Goal: Entertainment & Leisure: Browse casually

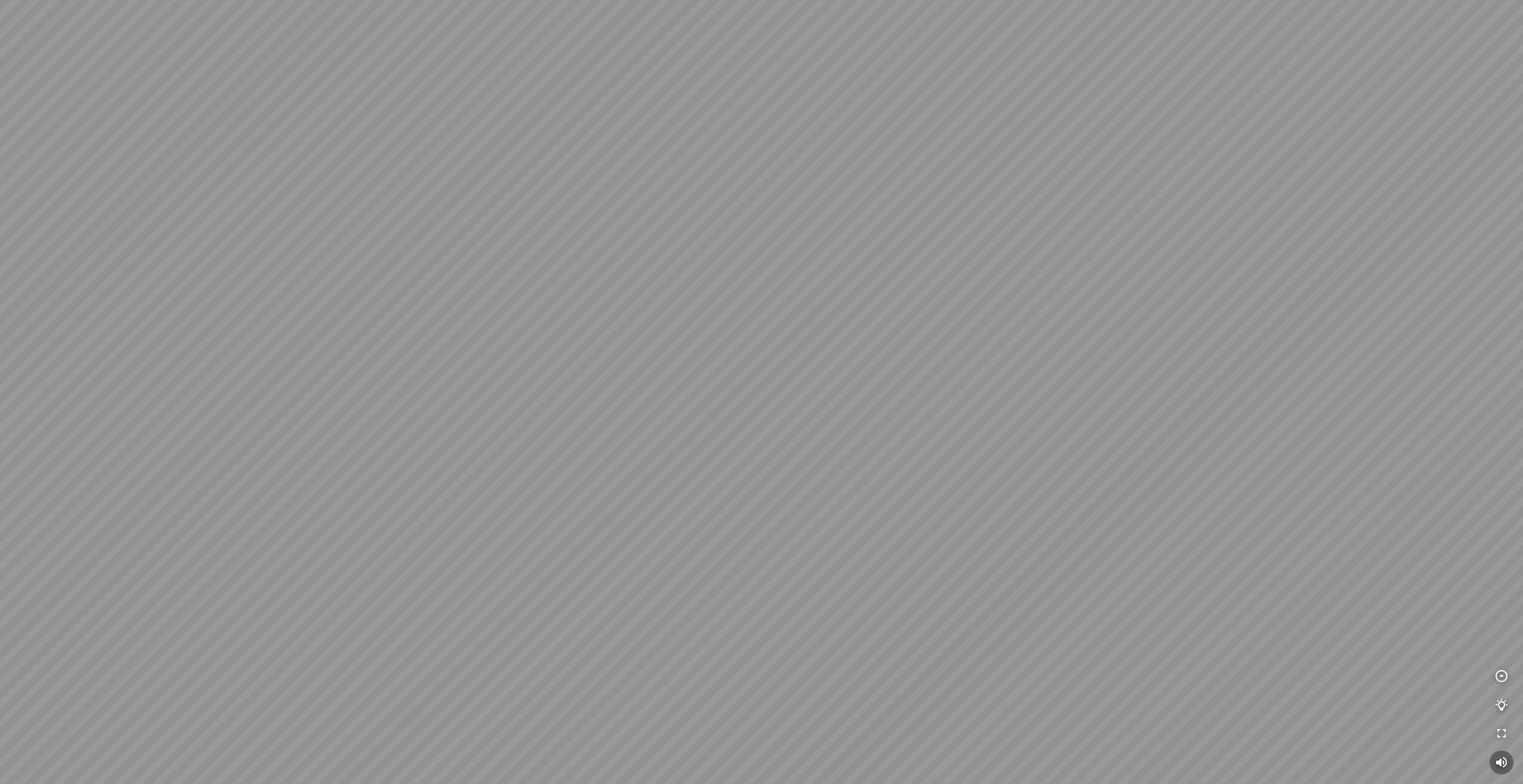
click at [993, 261] on div at bounding box center [761, 392] width 1523 height 784
drag, startPoint x: 1002, startPoint y: 277, endPoint x: 362, endPoint y: 215, distance: 643.0
click at [408, 217] on div at bounding box center [761, 392] width 1523 height 784
drag, startPoint x: 1220, startPoint y: 248, endPoint x: 920, endPoint y: 274, distance: 301.1
click at [924, 274] on div at bounding box center [761, 392] width 1523 height 784
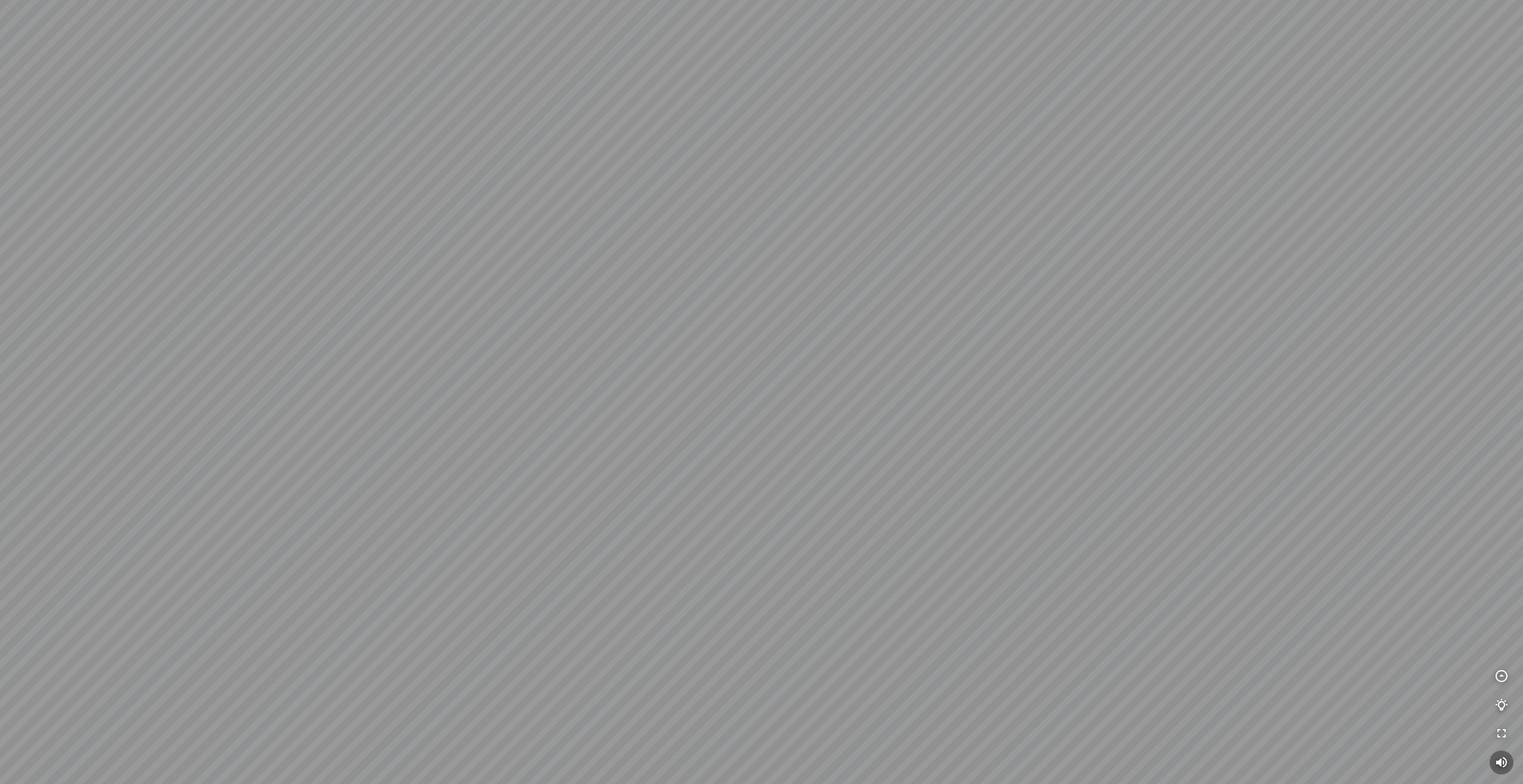
drag, startPoint x: 603, startPoint y: 314, endPoint x: 917, endPoint y: 352, distance: 316.3
click at [917, 352] on div at bounding box center [761, 392] width 1523 height 784
drag, startPoint x: 781, startPoint y: 332, endPoint x: 784, endPoint y: 348, distance: 16.3
click at [784, 348] on div at bounding box center [761, 392] width 1523 height 784
drag, startPoint x: 832, startPoint y: 344, endPoint x: 1196, endPoint y: 453, distance: 380.0
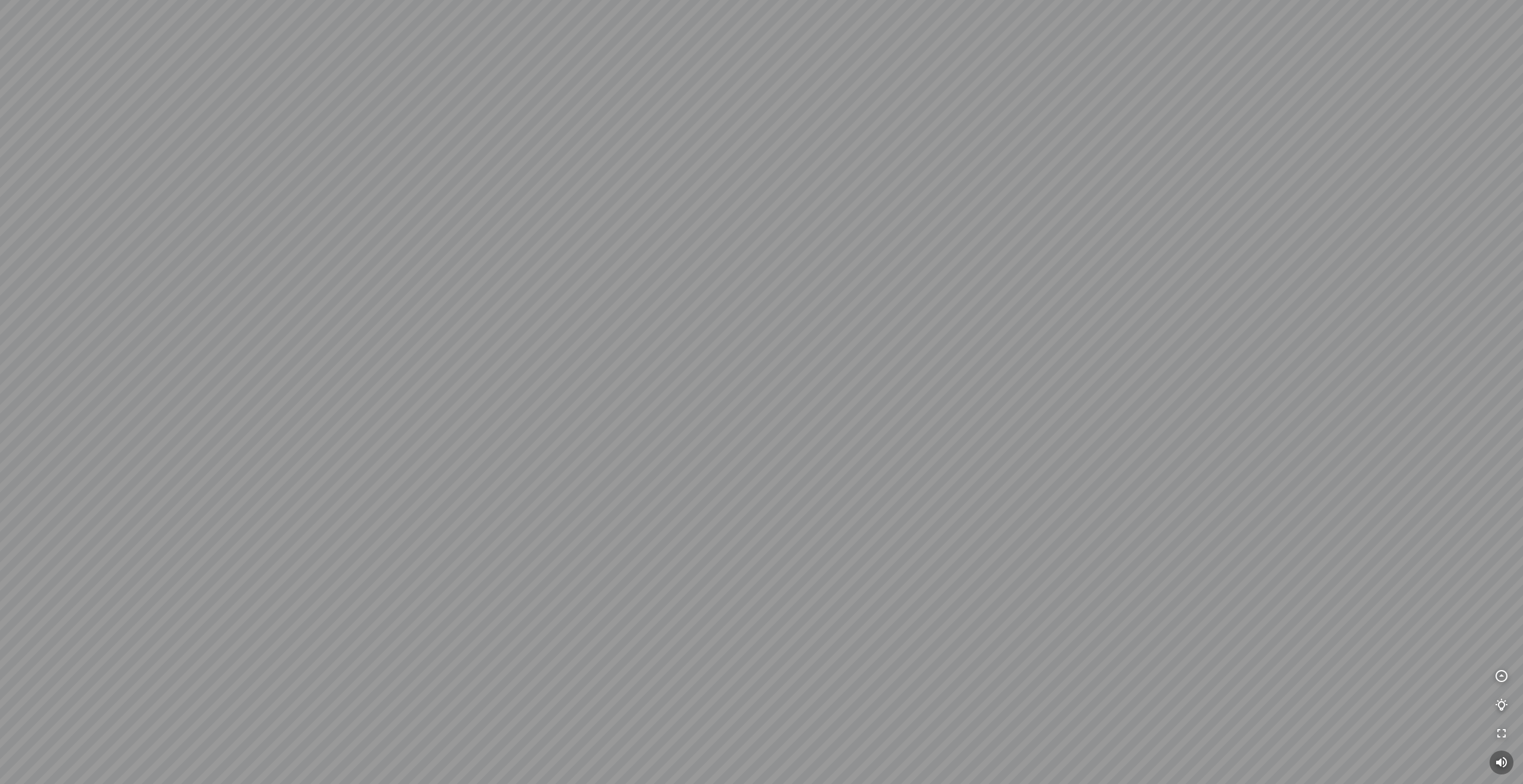
click at [1158, 453] on div at bounding box center [761, 392] width 1523 height 784
drag, startPoint x: 824, startPoint y: 383, endPoint x: 1041, endPoint y: 360, distance: 218.2
click at [991, 363] on div at bounding box center [761, 392] width 1523 height 784
drag, startPoint x: 1126, startPoint y: 362, endPoint x: 806, endPoint y: 493, distance: 345.8
click at [806, 493] on div at bounding box center [761, 392] width 1523 height 784
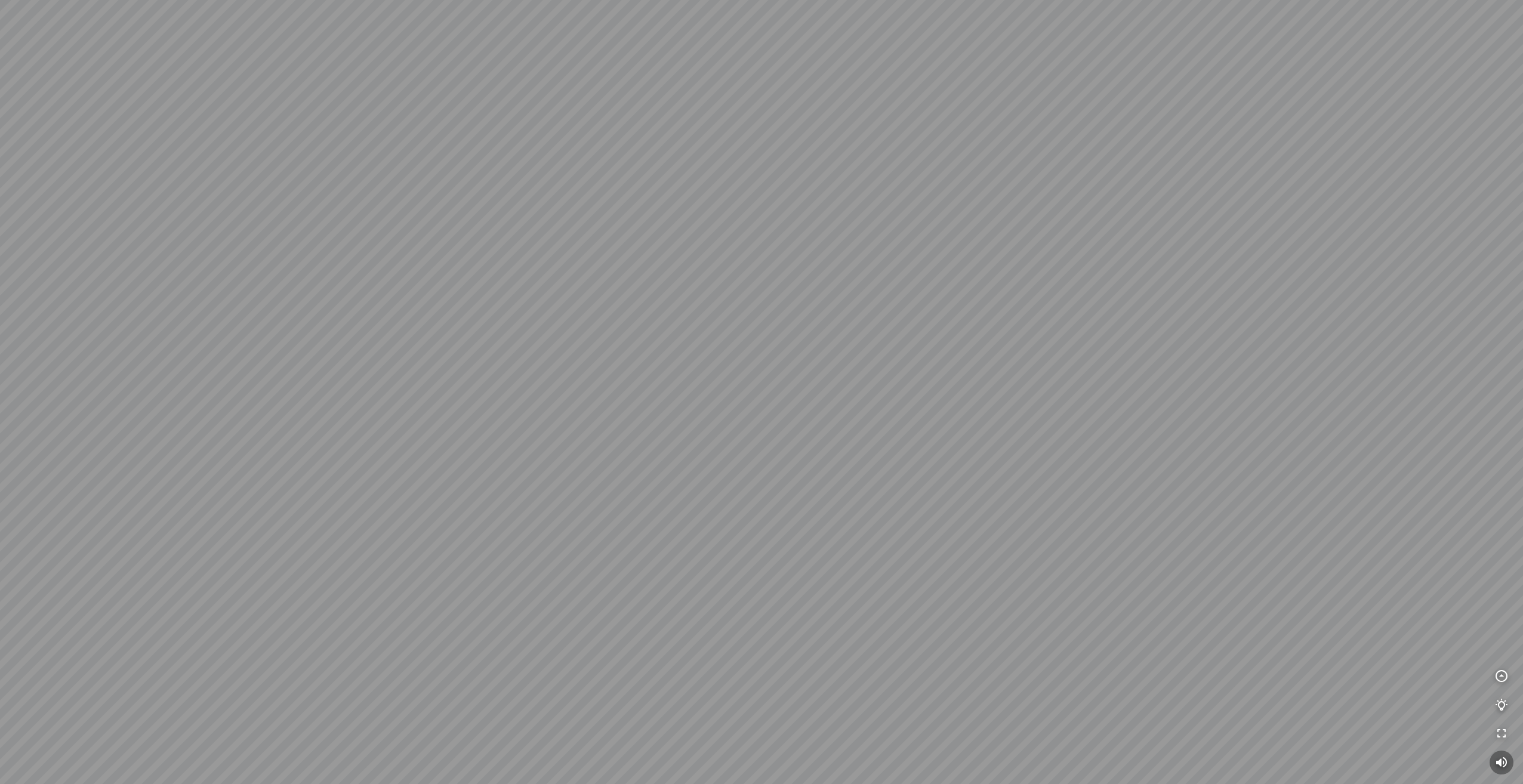
drag, startPoint x: 1258, startPoint y: 459, endPoint x: 1115, endPoint y: 457, distance: 143.0
click at [1115, 457] on div at bounding box center [761, 392] width 1523 height 784
drag, startPoint x: 988, startPoint y: 543, endPoint x: 1016, endPoint y: 437, distance: 109.6
click at [1016, 437] on div at bounding box center [761, 392] width 1523 height 784
drag, startPoint x: 364, startPoint y: 519, endPoint x: 473, endPoint y: 338, distance: 211.3
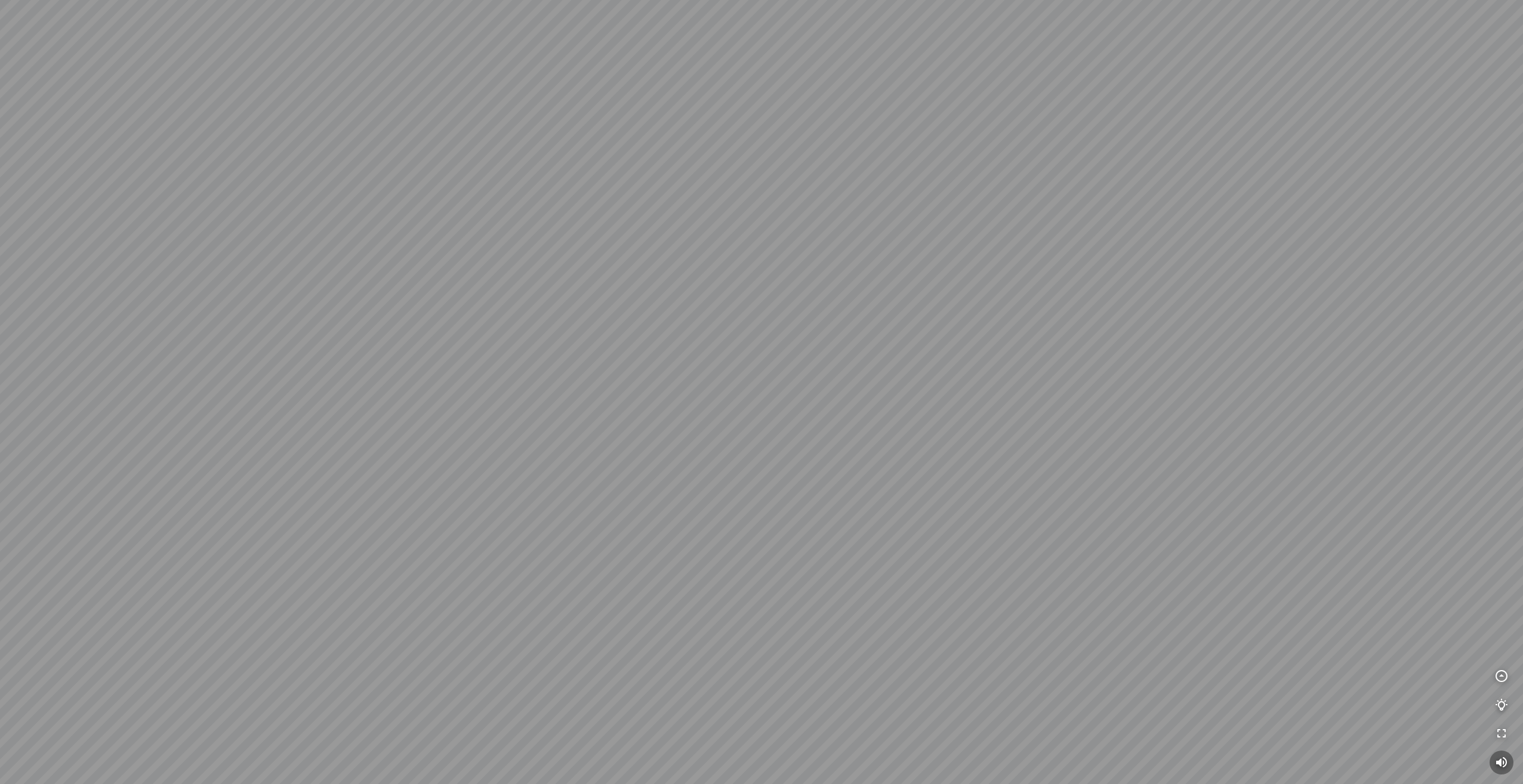
click at [473, 338] on div at bounding box center [761, 392] width 1523 height 784
drag, startPoint x: 637, startPoint y: 494, endPoint x: 418, endPoint y: 80, distance: 468.4
click at [418, 80] on div at bounding box center [761, 392] width 1523 height 784
drag, startPoint x: 1299, startPoint y: 271, endPoint x: 898, endPoint y: 736, distance: 614.0
click at [865, 757] on div at bounding box center [761, 392] width 1523 height 784
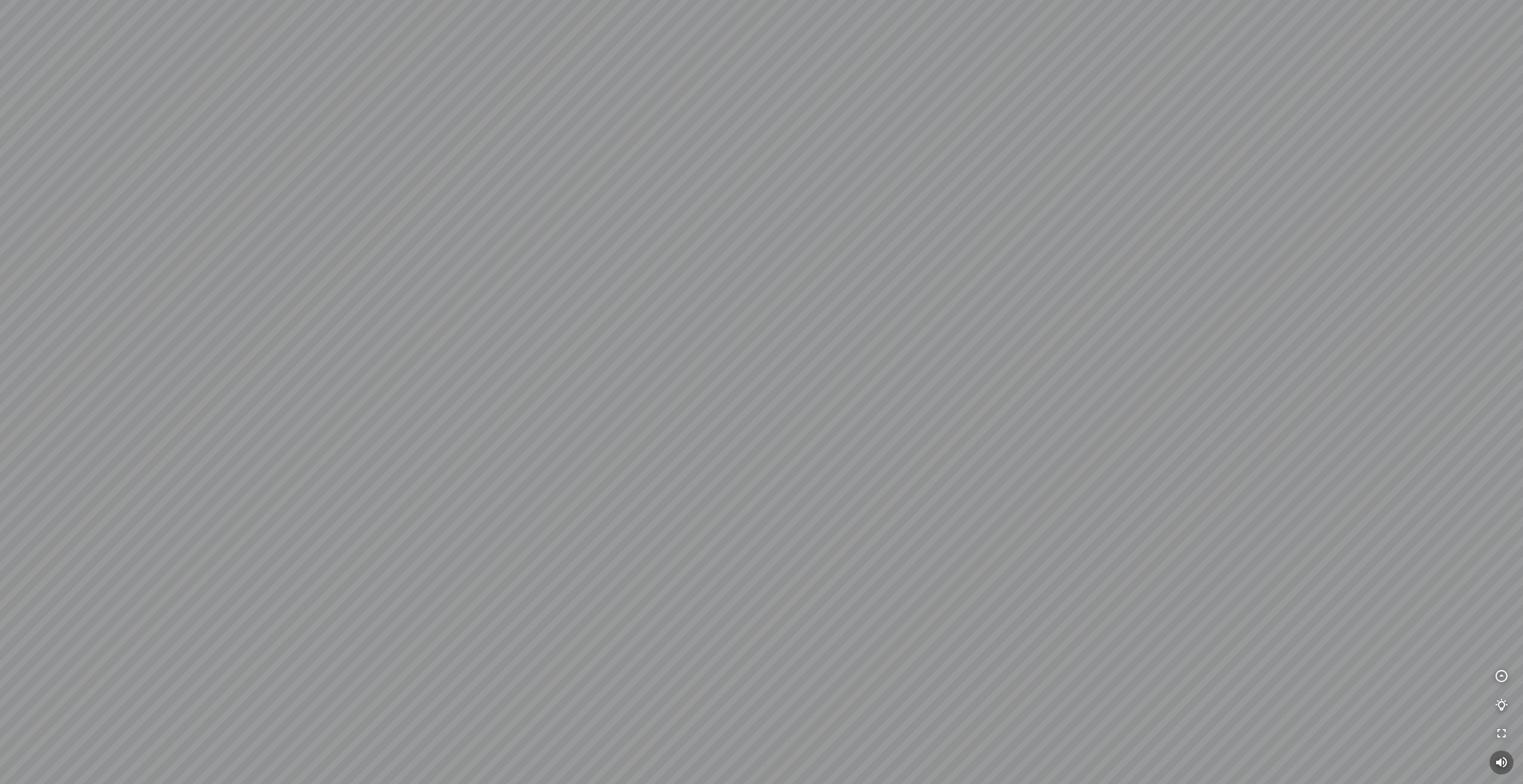
drag, startPoint x: 755, startPoint y: 395, endPoint x: 1023, endPoint y: 527, distance: 298.7
click at [1015, 521] on div at bounding box center [761, 392] width 1523 height 784
drag, startPoint x: 556, startPoint y: 450, endPoint x: 920, endPoint y: 407, distance: 366.5
click at [920, 407] on div at bounding box center [761, 392] width 1523 height 784
drag, startPoint x: 1124, startPoint y: 289, endPoint x: 714, endPoint y: 323, distance: 411.4
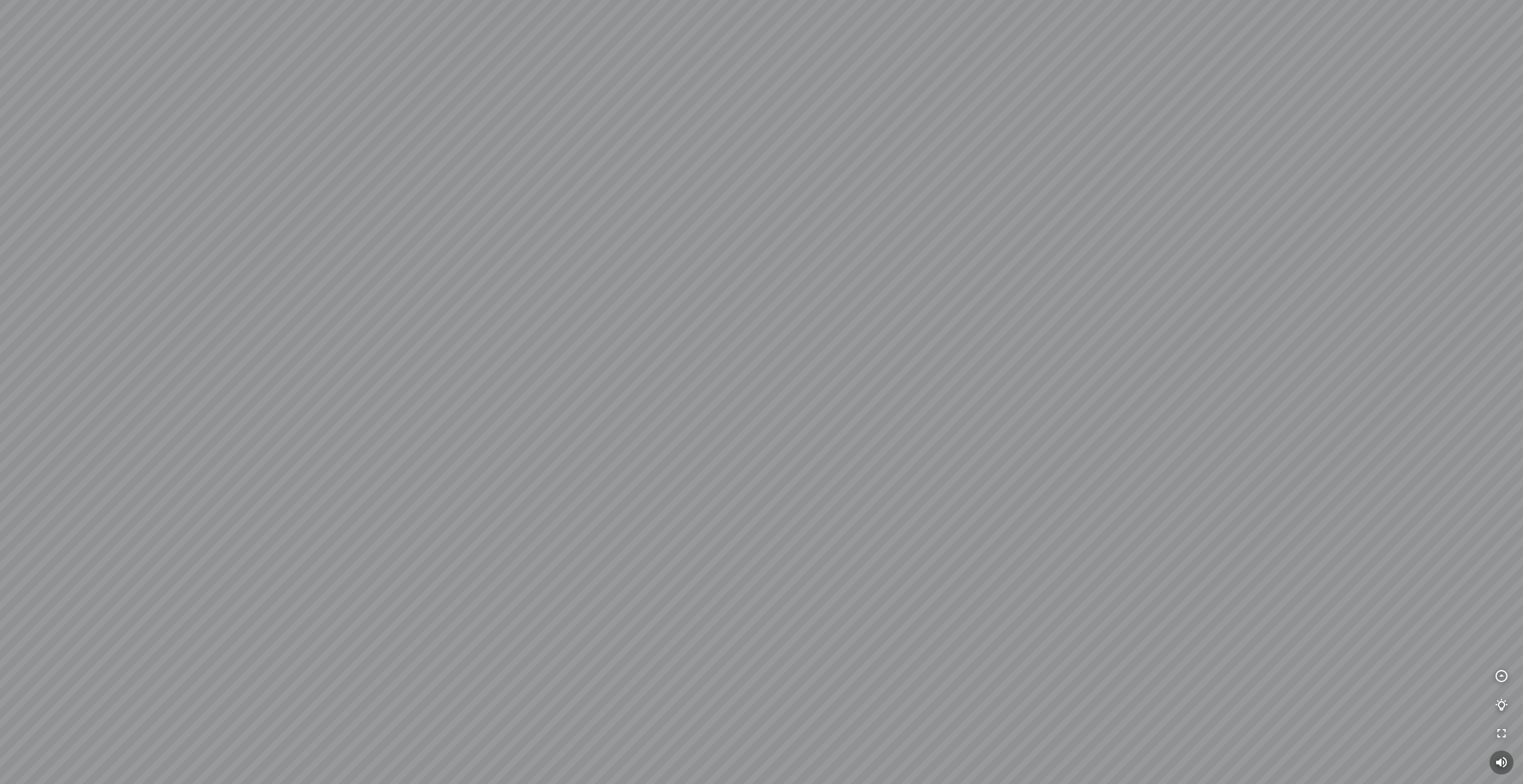
click at [720, 322] on div at bounding box center [761, 392] width 1523 height 784
drag, startPoint x: 410, startPoint y: 344, endPoint x: 636, endPoint y: 381, distance: 229.0
click at [618, 376] on div at bounding box center [761, 392] width 1523 height 784
